Goal: Information Seeking & Learning: Learn about a topic

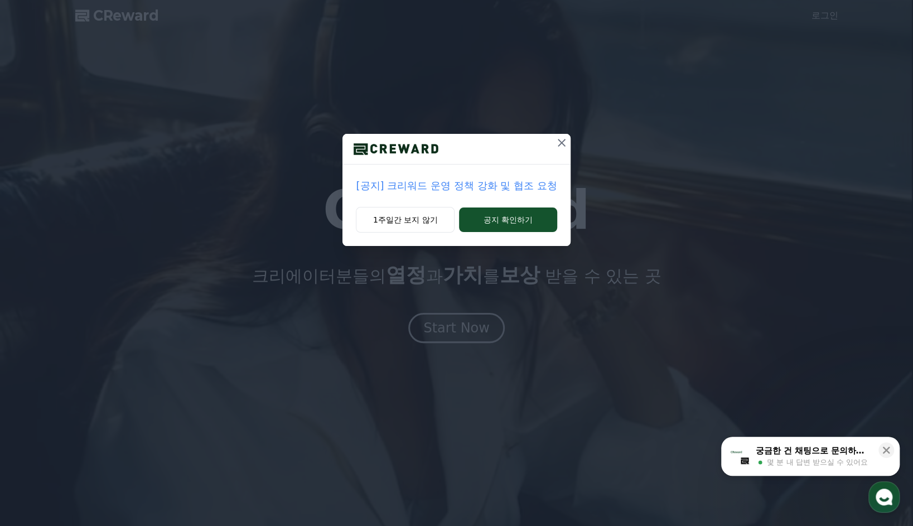
click at [440, 189] on p "[공지] 크리워드 운영 정책 강화 및 협조 요청" at bounding box center [456, 186] width 201 height 16
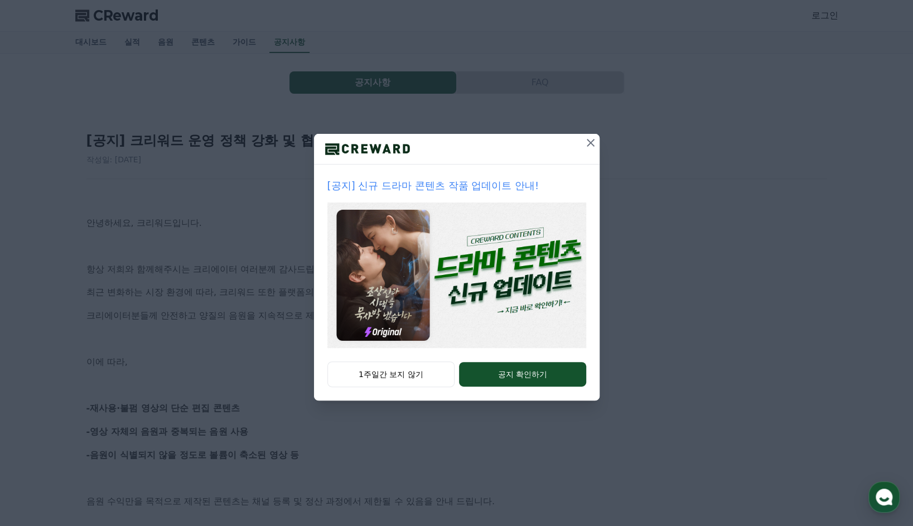
click at [590, 143] on icon at bounding box center [591, 143] width 8 height 8
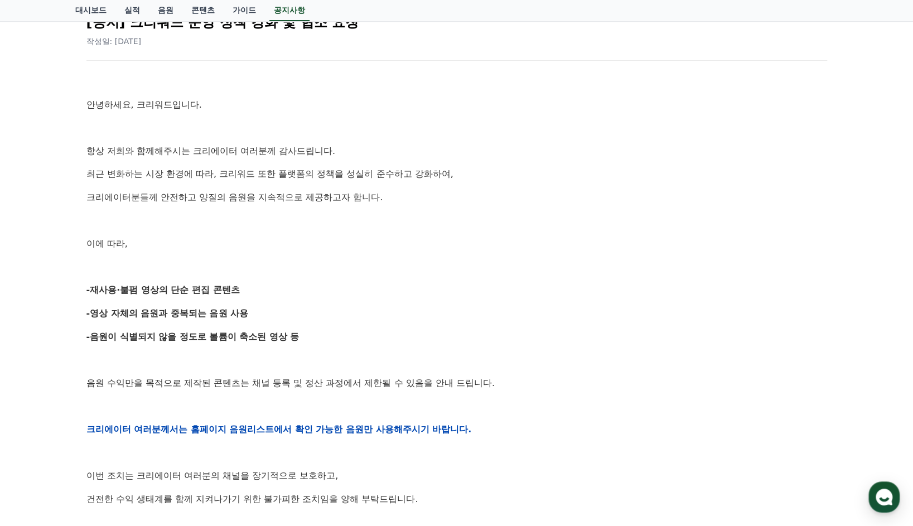
scroll to position [186, 0]
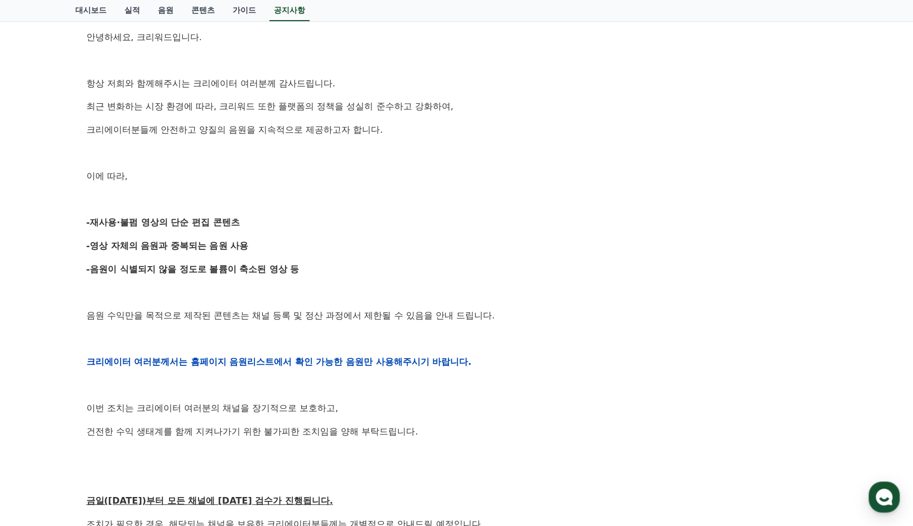
drag, startPoint x: 95, startPoint y: 223, endPoint x: 281, endPoint y: 228, distance: 186.4
click at [281, 228] on p "-재사용·불펌 영상의 단순 편집 콘텐츠" at bounding box center [456, 222] width 741 height 15
drag, startPoint x: 281, startPoint y: 228, endPoint x: 348, endPoint y: 239, distance: 67.4
click at [348, 239] on p "-영상 자체의 음원과 중복되는 음원 사용" at bounding box center [456, 246] width 741 height 15
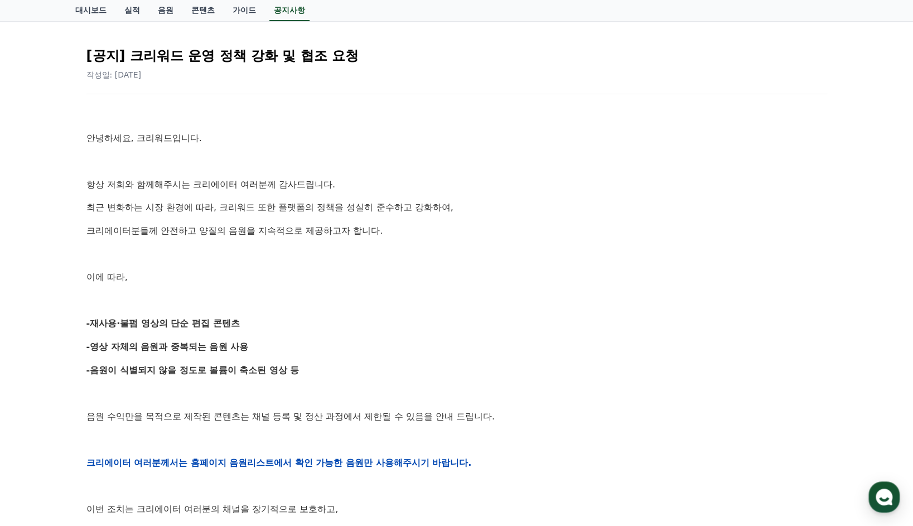
scroll to position [0, 0]
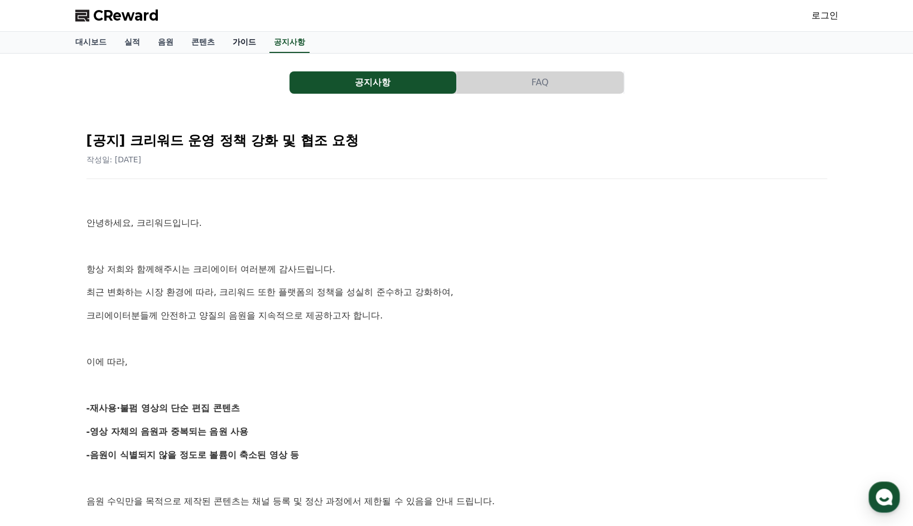
drag, startPoint x: 245, startPoint y: 37, endPoint x: 233, endPoint y: 38, distance: 11.8
click at [245, 37] on link "가이드" at bounding box center [244, 42] width 41 height 21
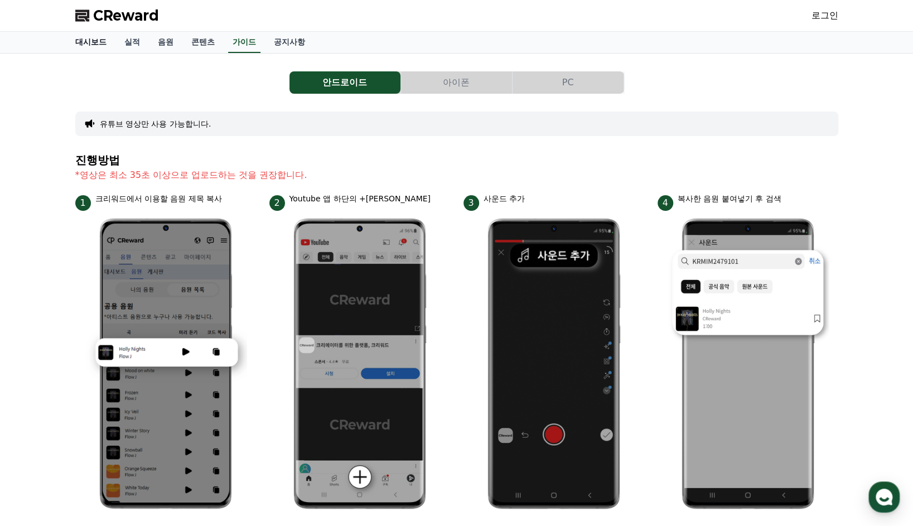
click at [90, 39] on link "대시보드" at bounding box center [90, 42] width 49 height 21
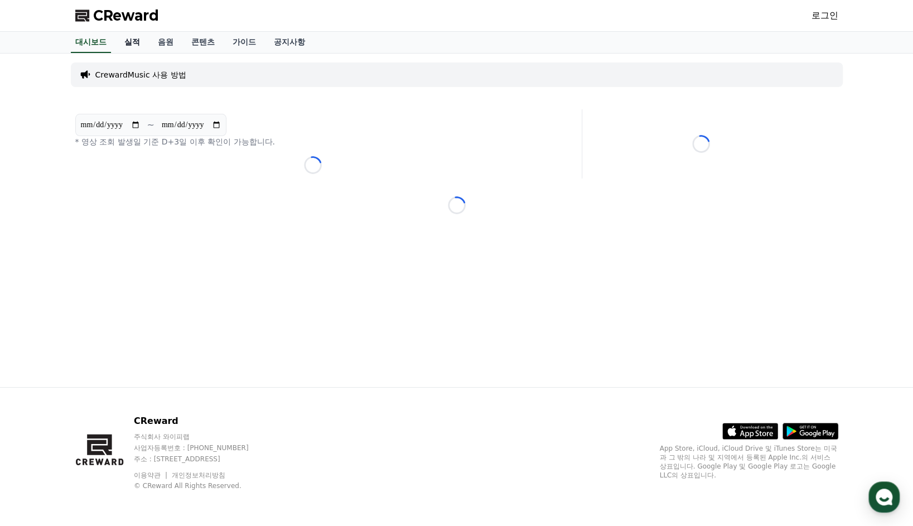
click at [140, 41] on link "실적" at bounding box center [131, 42] width 33 height 21
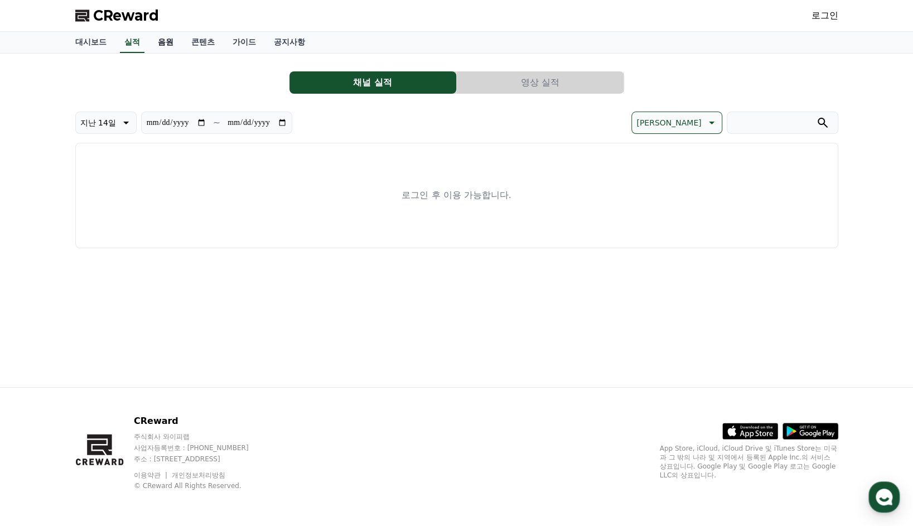
click at [172, 40] on link "음원" at bounding box center [165, 42] width 33 height 21
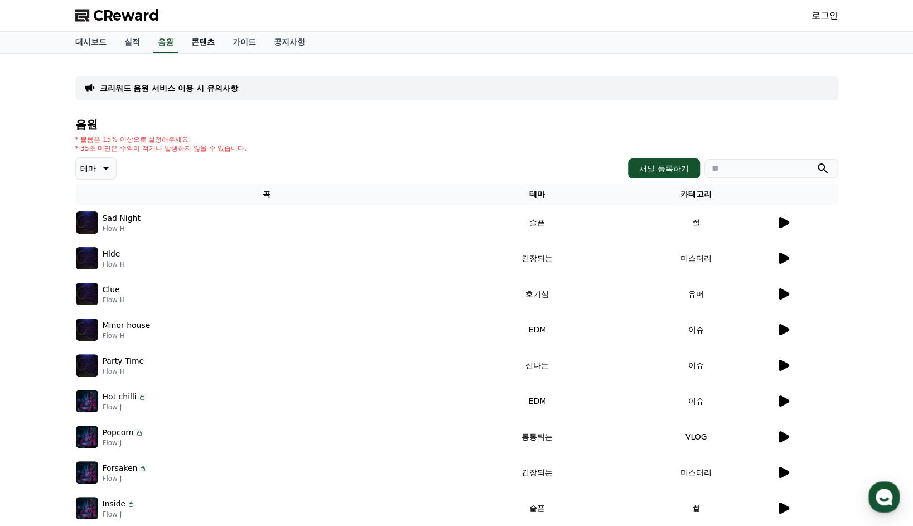
click at [195, 48] on link "콘텐츠" at bounding box center [202, 42] width 41 height 21
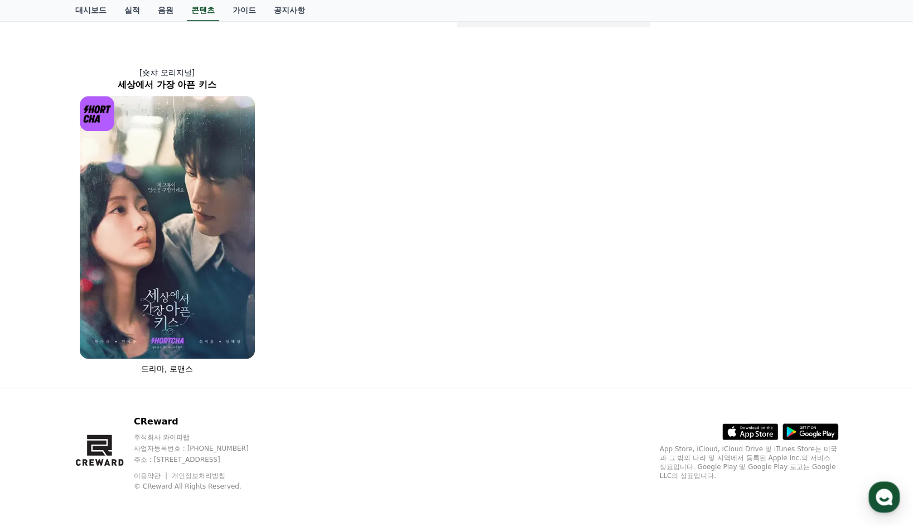
scroll to position [531, 0]
